Goal: Find specific page/section: Find specific page/section

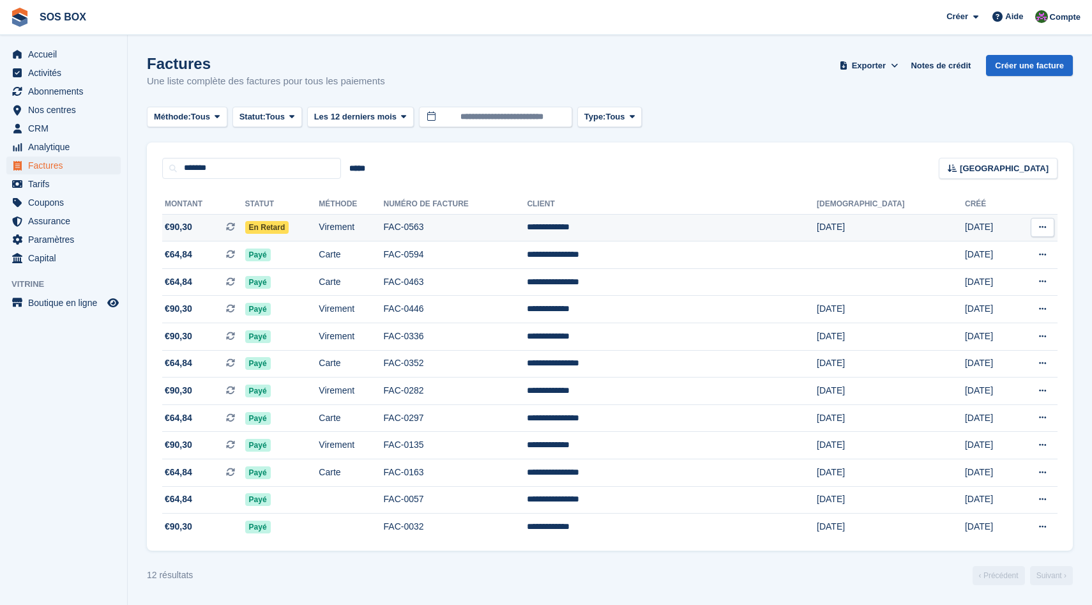
click at [527, 232] on td "FAC-0563" at bounding box center [456, 227] width 144 height 27
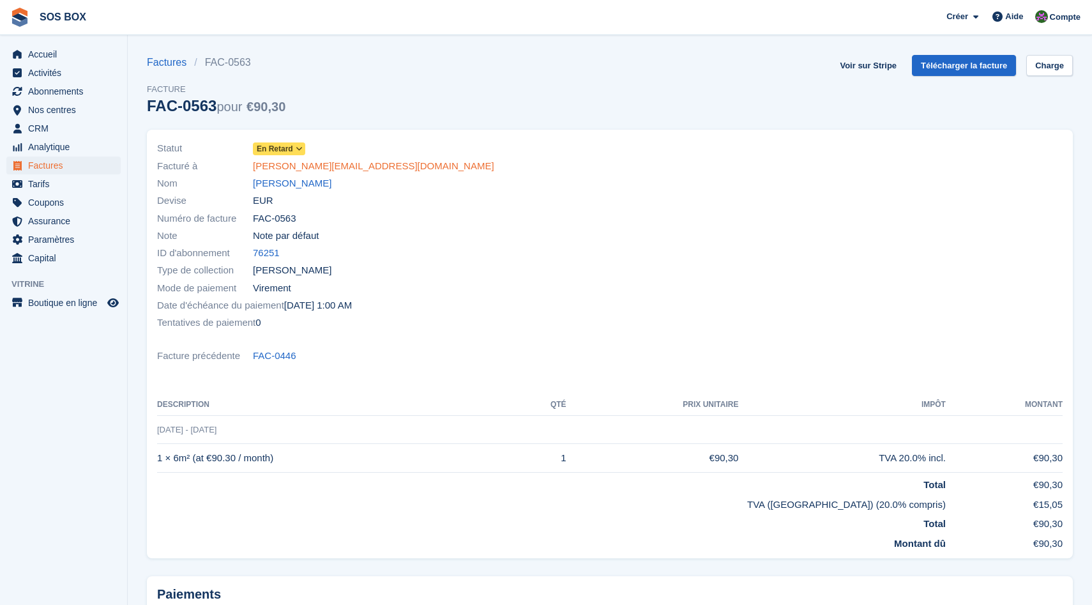
click at [291, 170] on link "[PERSON_NAME][EMAIL_ADDRESS][DOMAIN_NAME]" at bounding box center [373, 166] width 241 height 15
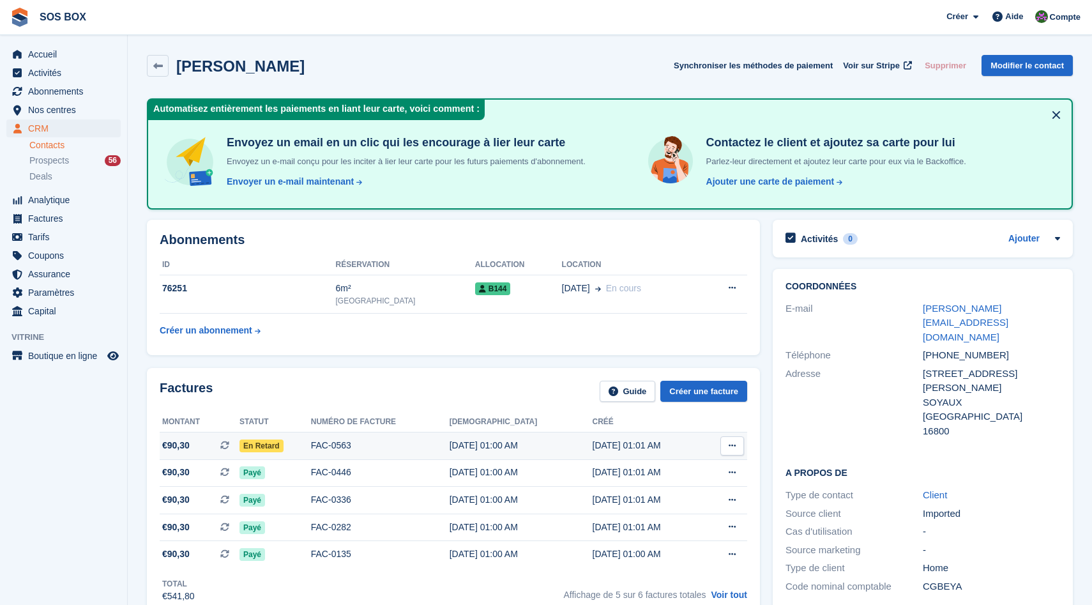
click at [555, 448] on div "[DATE] 01:00 AM" at bounding box center [521, 445] width 143 height 13
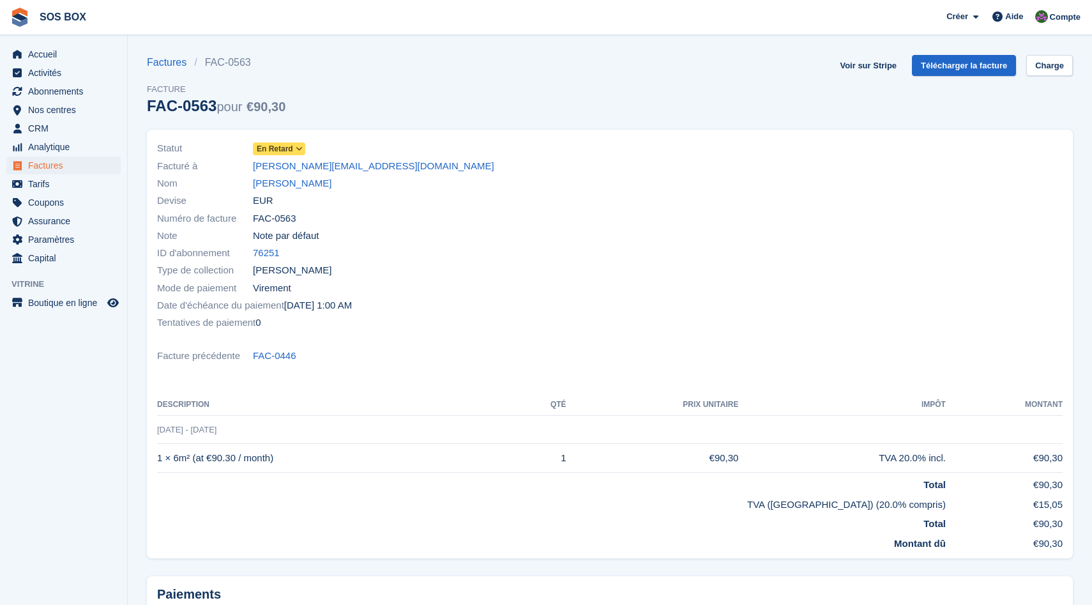
scroll to position [132, 0]
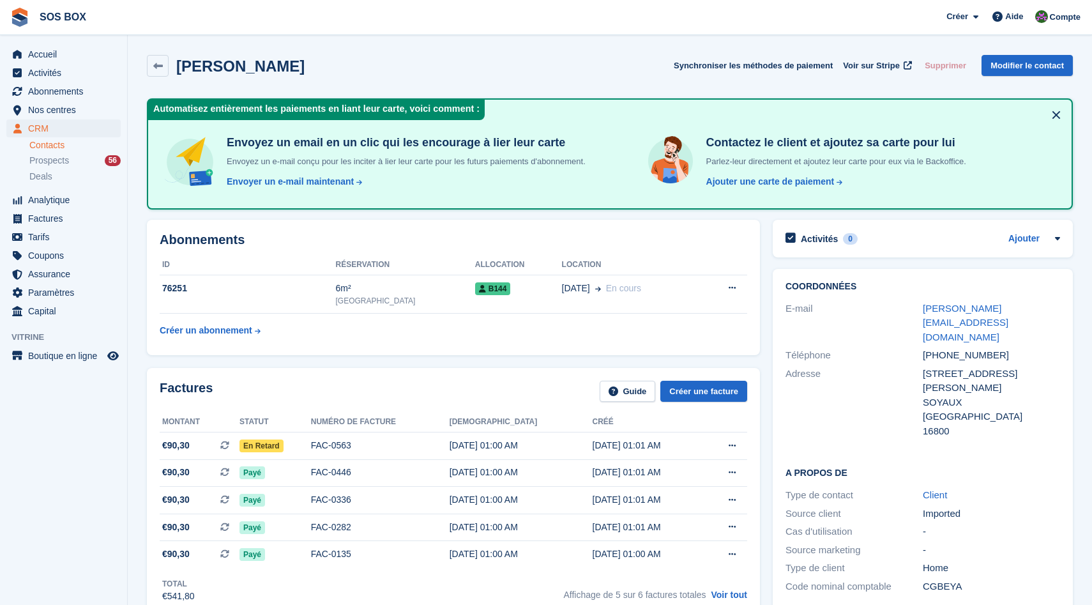
scroll to position [121, 0]
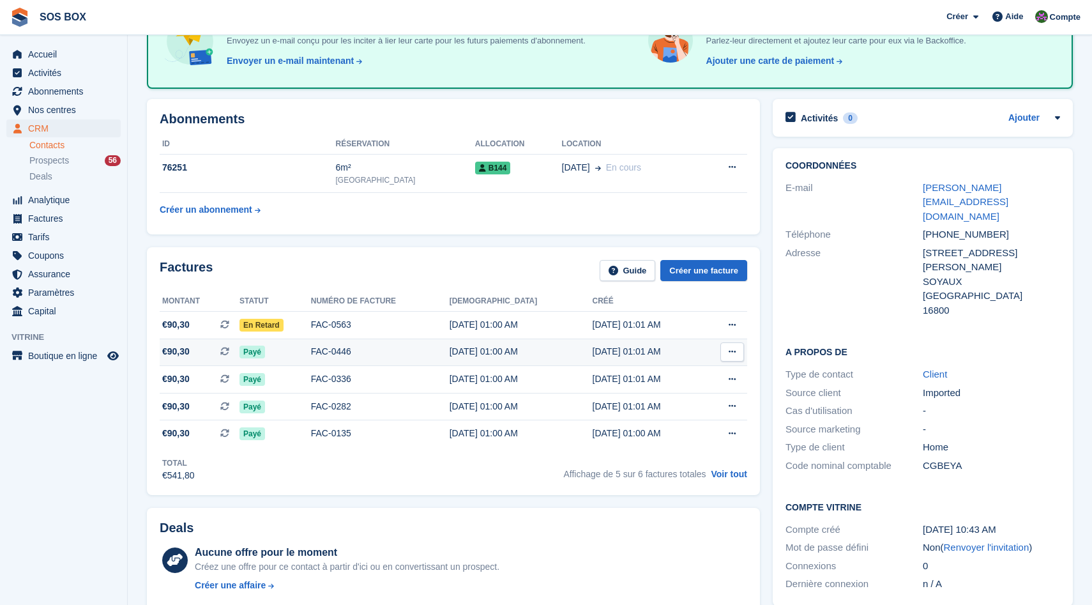
click at [511, 352] on div "[DATE] 01:00 AM" at bounding box center [521, 351] width 143 height 13
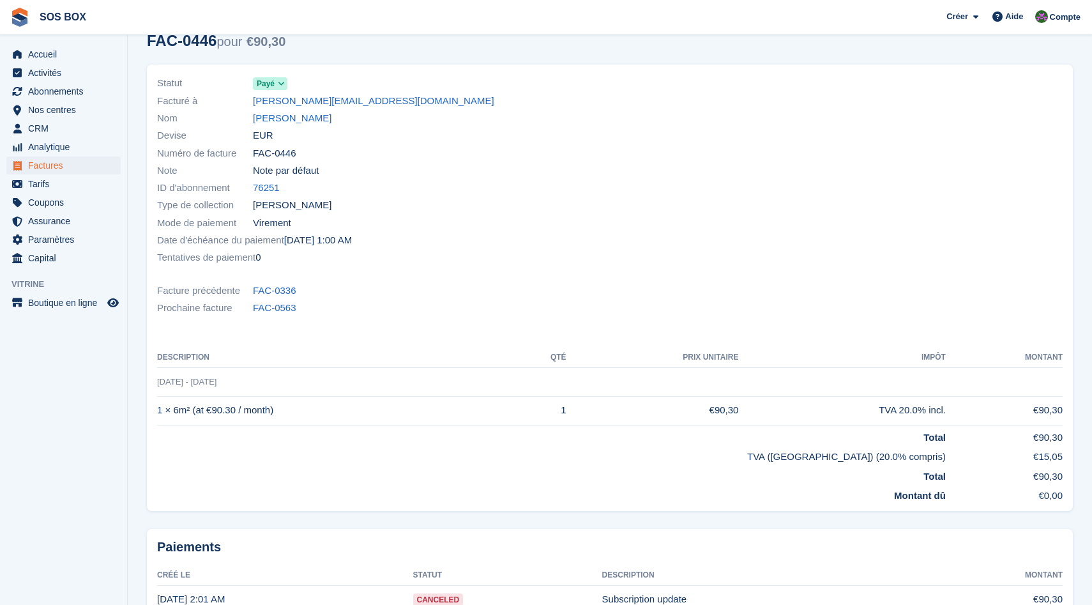
scroll to position [81, 0]
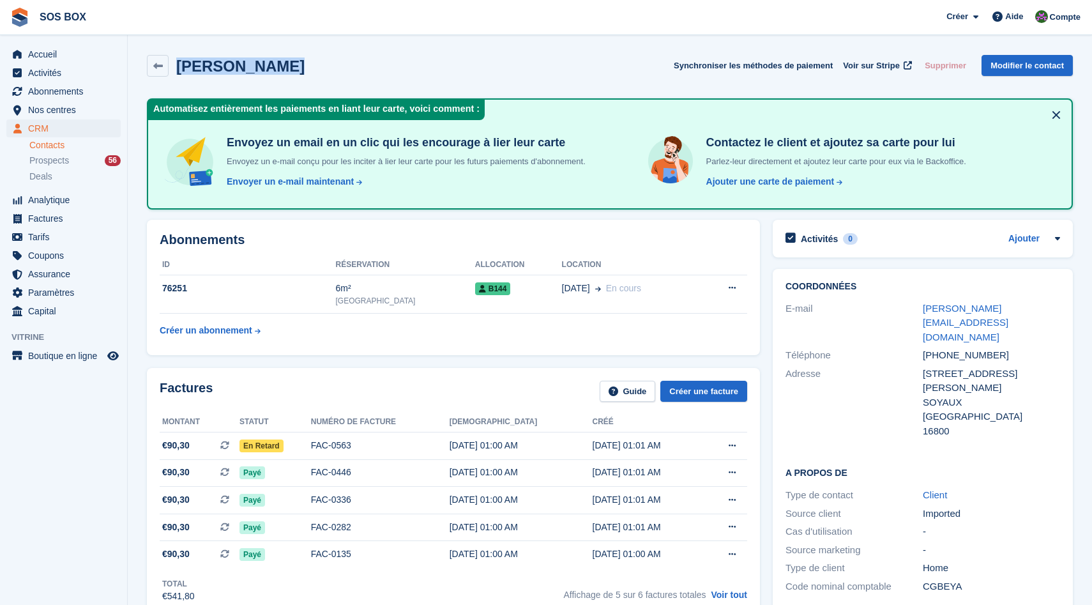
drag, startPoint x: 315, startPoint y: 61, endPoint x: 179, endPoint y: 66, distance: 136.1
click at [179, 66] on div "GBEYA Chantal Synchroniser les méthodes de paiement Voir sur Stripe Supprimer M…" at bounding box center [610, 66] width 926 height 22
copy h2 "[PERSON_NAME]"
click at [488, 360] on div "Abonnements ID Réservation Allocation Location 76251 6m² Angoulême B144 01 Apr …" at bounding box center [453, 287] width 626 height 148
